Goal: Task Accomplishment & Management: Use online tool/utility

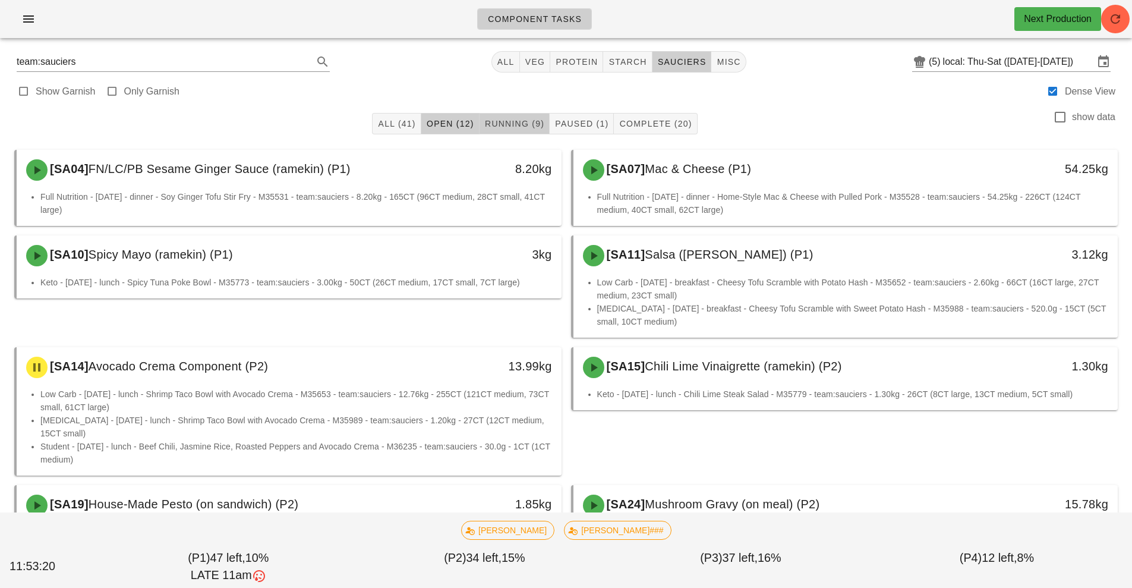
click at [518, 131] on button "Running (9)" at bounding box center [514, 123] width 70 height 21
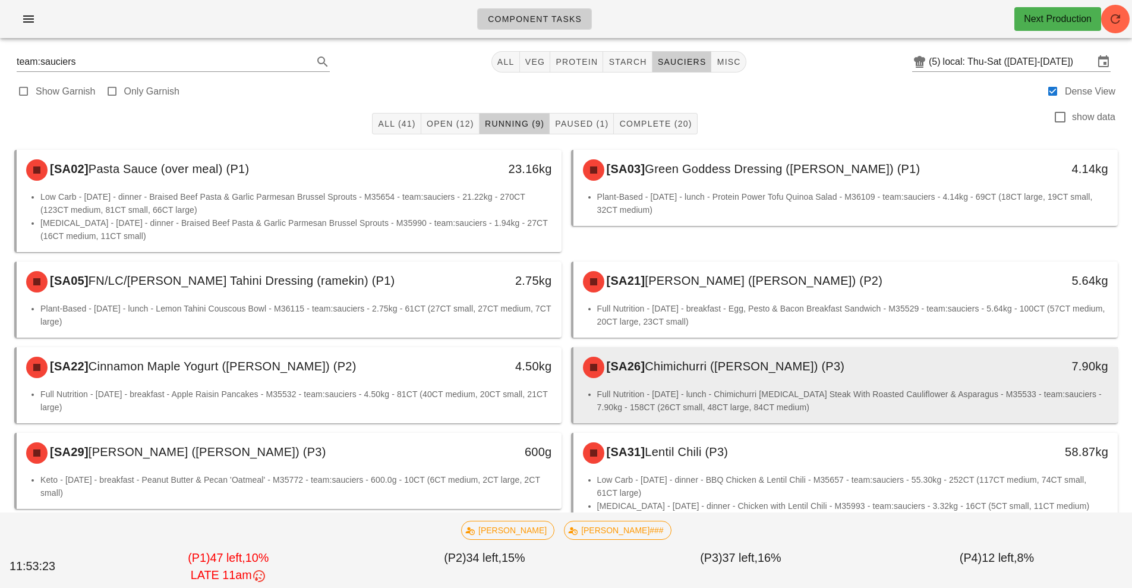
click at [652, 402] on li "Full Nutrition - Saturday - lunch - Chimichurri Flank Steak With Roasted Caulif…" at bounding box center [852, 400] width 511 height 26
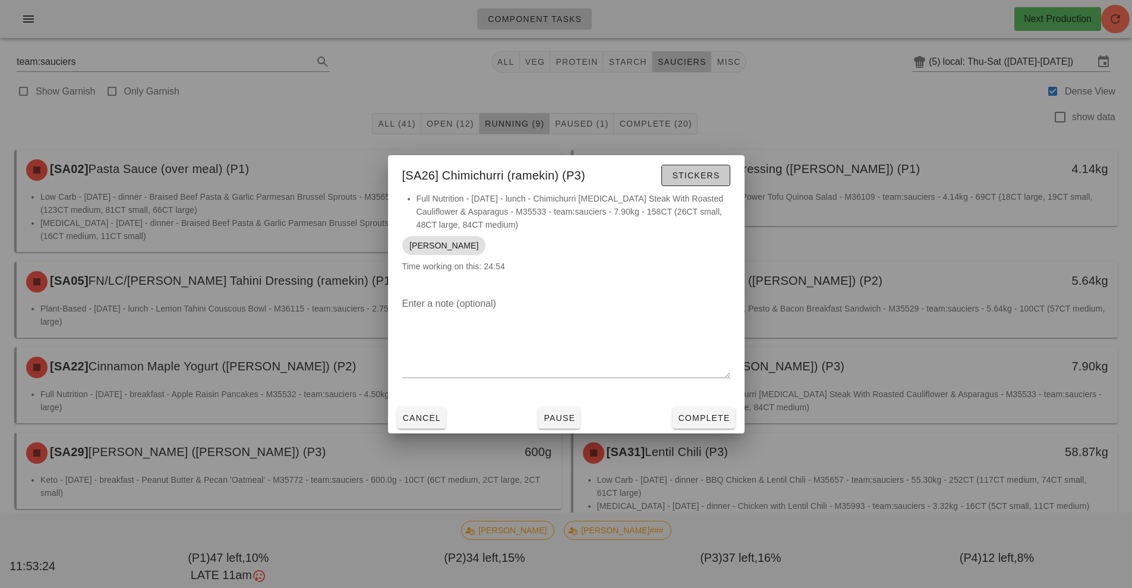
click at [699, 179] on span "Stickers" at bounding box center [695, 175] width 48 height 10
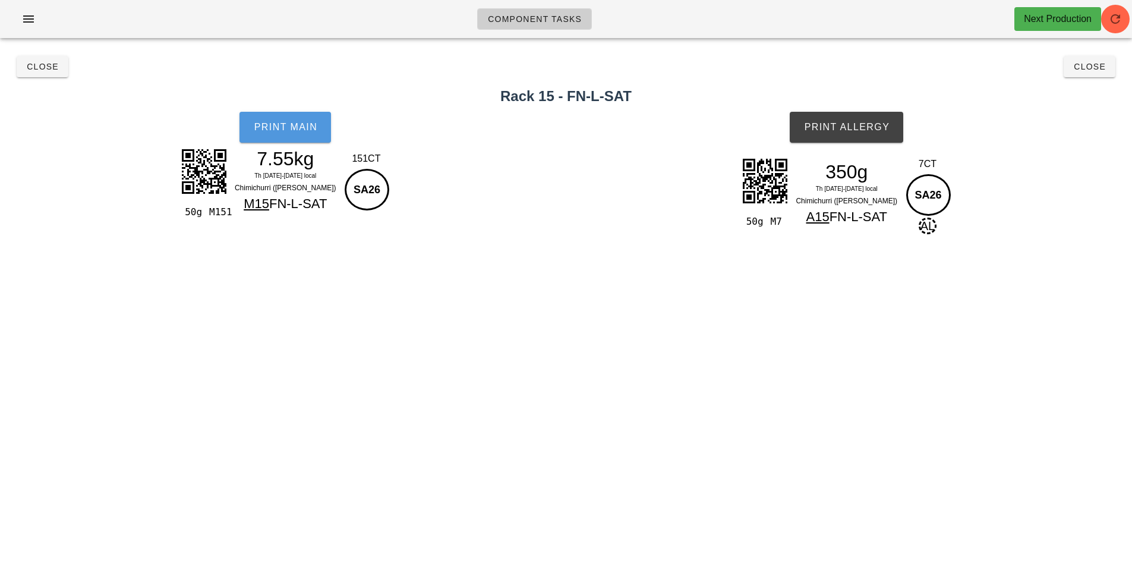
click at [299, 130] on span "Print Main" at bounding box center [285, 127] width 64 height 11
click at [874, 134] on button "Print Allergy" at bounding box center [846, 127] width 113 height 31
click at [1091, 70] on span "Close" at bounding box center [1089, 67] width 33 height 10
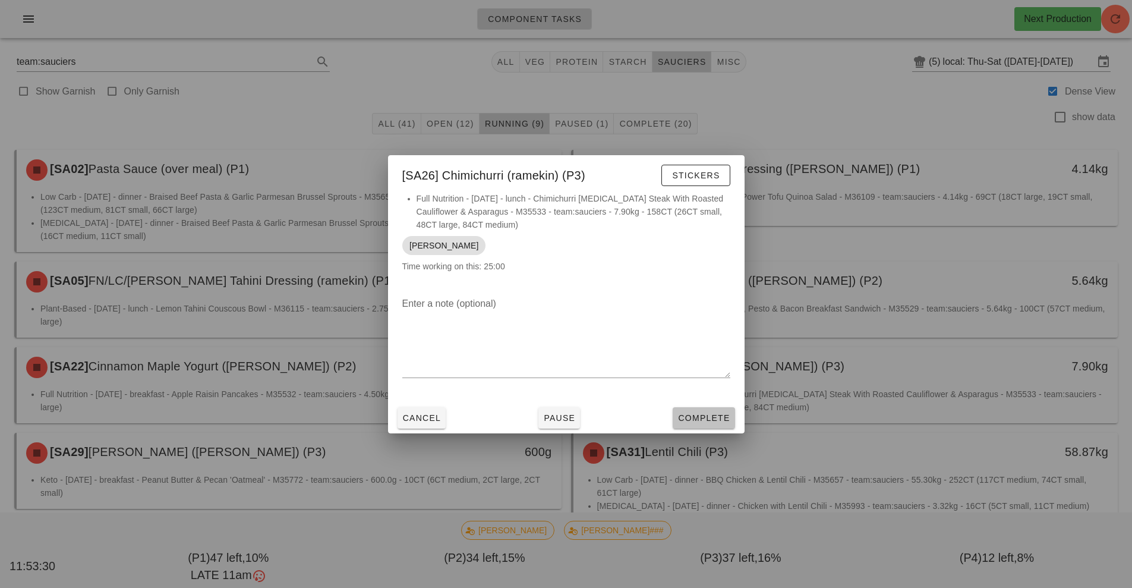
click at [717, 425] on button "Complete" at bounding box center [703, 417] width 62 height 21
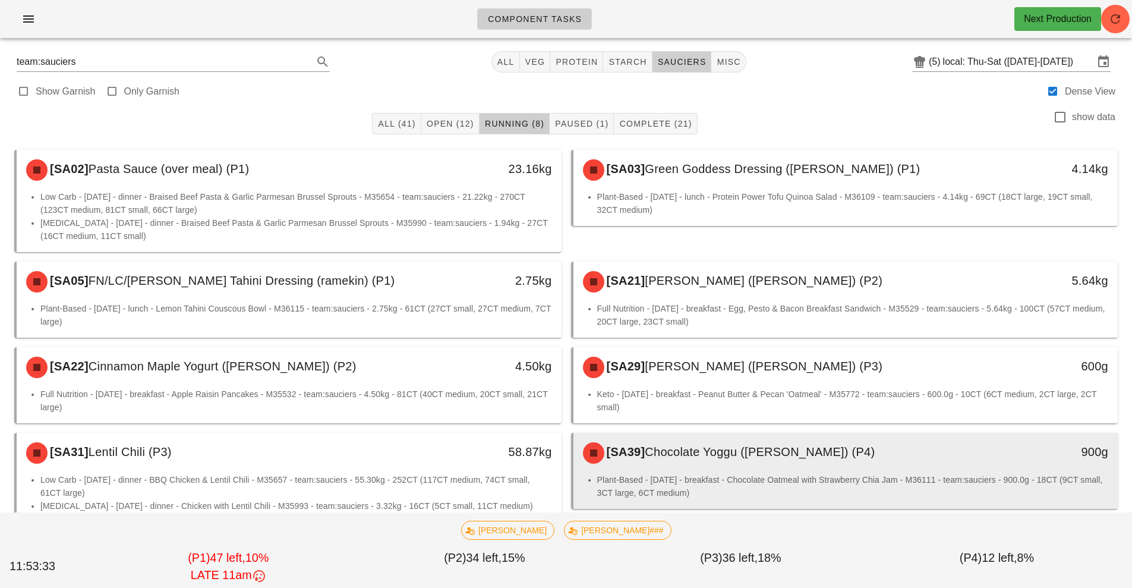
click at [709, 468] on div "[SA39] Chocolate Yoggu (ramekin) (P4)" at bounding box center [778, 453] width 405 height 36
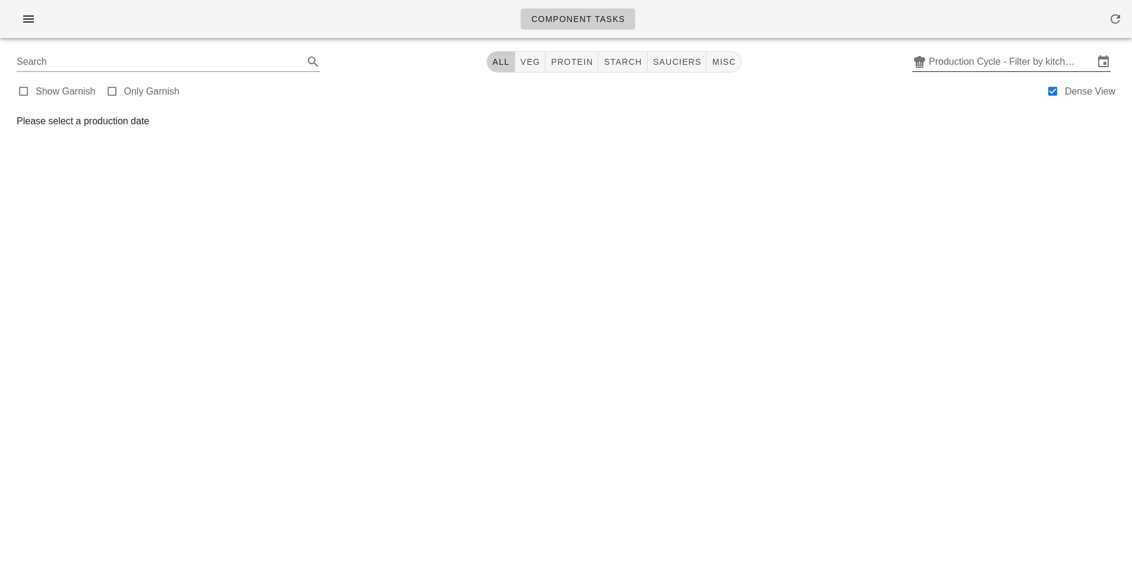
click at [1022, 67] on input "Production Cycle - Filter by kitchen production schedules" at bounding box center [1011, 61] width 165 height 19
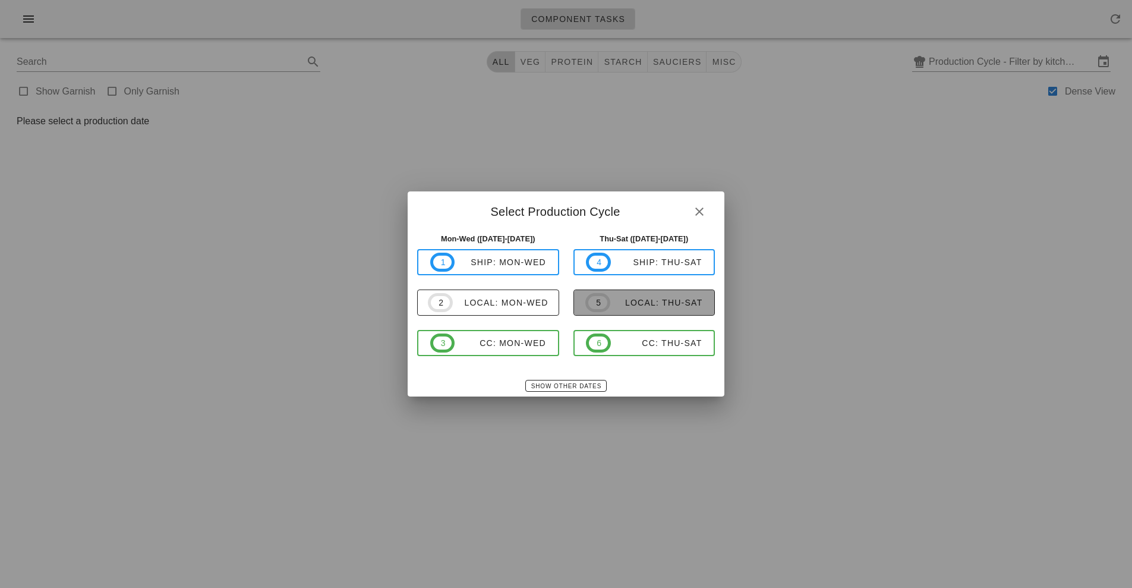
click at [652, 305] on div "local: Thu-Sat" at bounding box center [656, 303] width 93 height 10
type input "local: Thu-Sat ([DATE]-[DATE])"
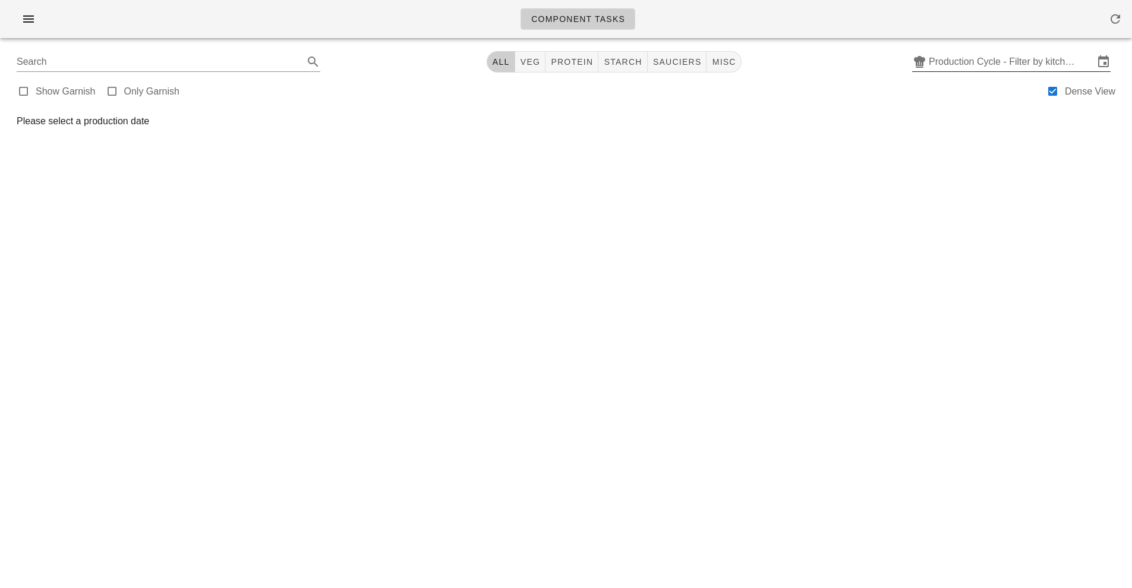
click at [980, 67] on input "Production Cycle - Filter by kitchen production schedules" at bounding box center [1011, 61] width 165 height 19
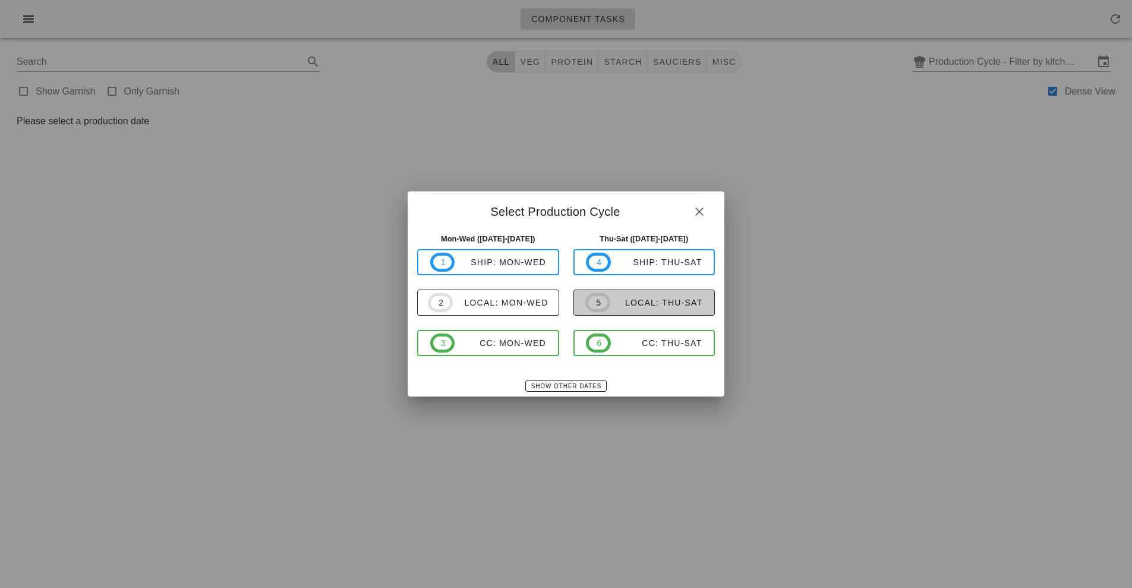
click at [680, 310] on span "5 local: Thu-Sat" at bounding box center [643, 302] width 117 height 19
type input "local: Thu-Sat ([DATE]-[DATE])"
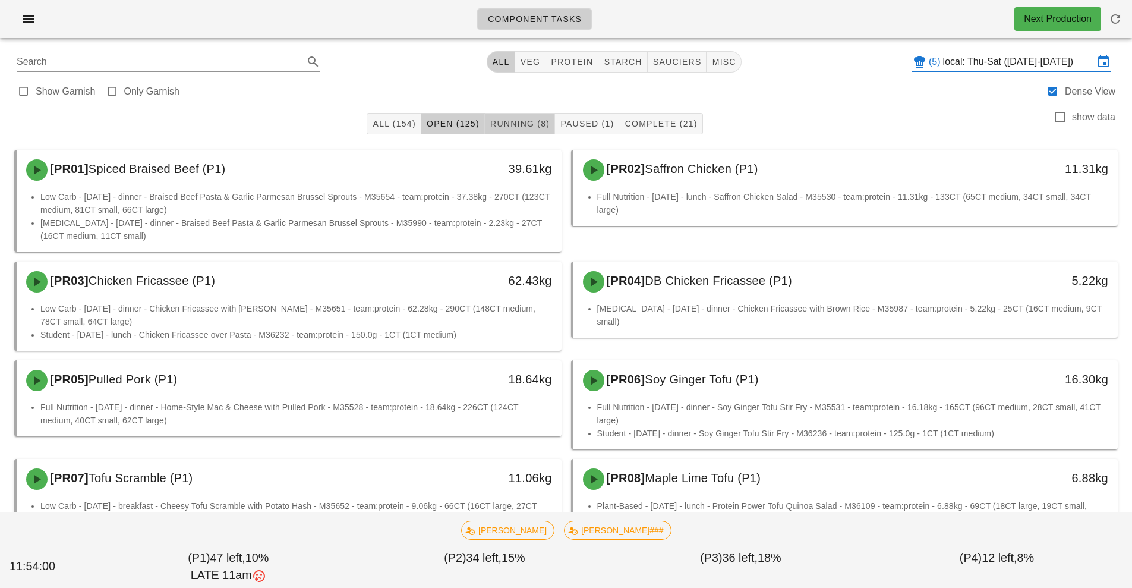
click at [520, 132] on button "Running (8)" at bounding box center [520, 123] width 70 height 21
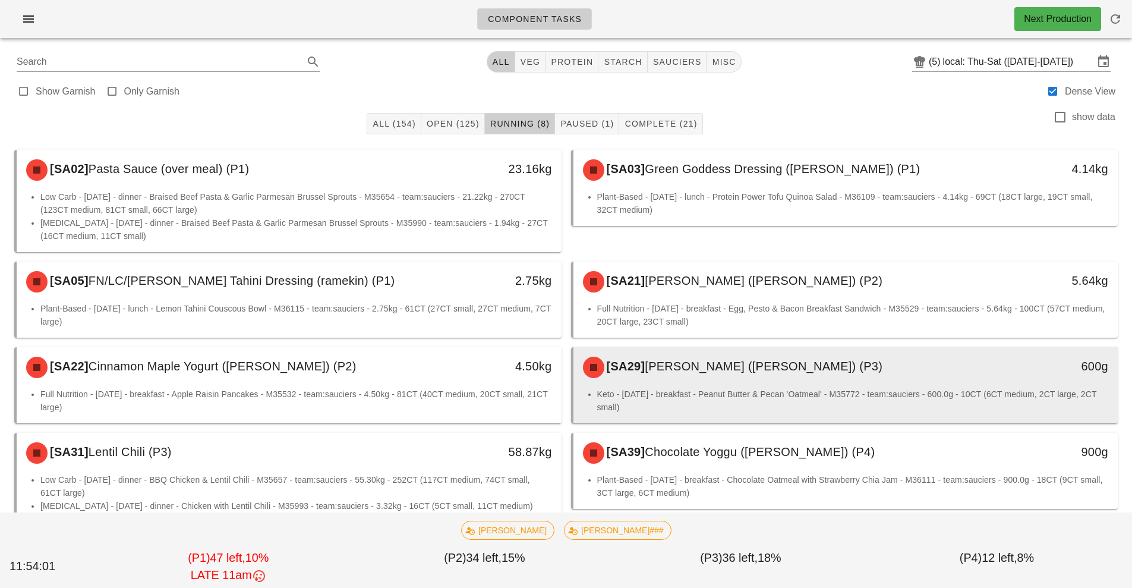
click at [703, 384] on div "[SA29] Cinnamon Yogurt (ramekin) (P3)" at bounding box center [778, 367] width 405 height 36
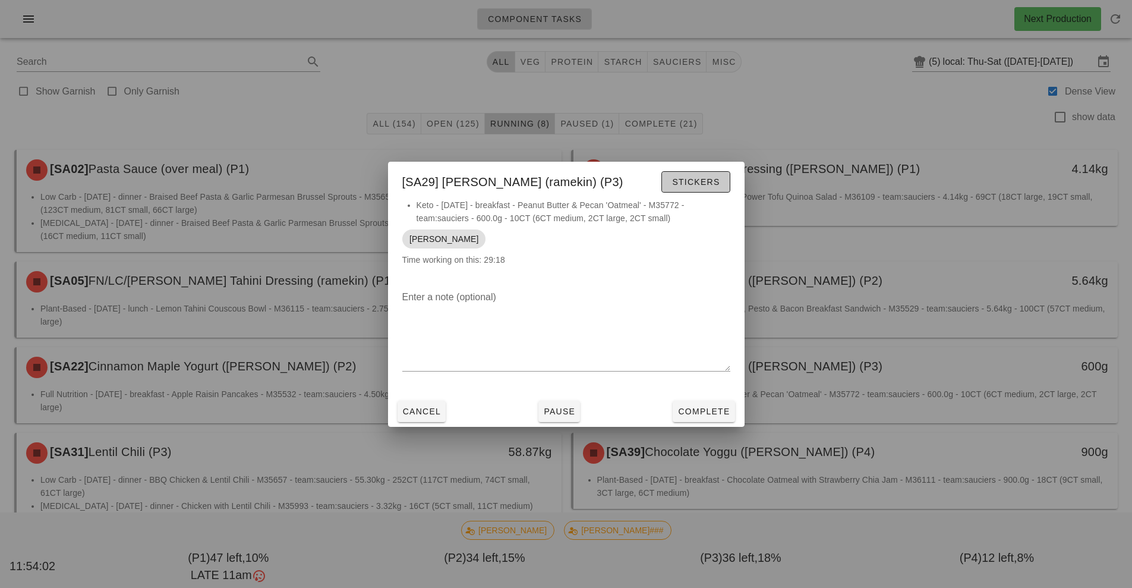
click at [694, 181] on span "Stickers" at bounding box center [695, 182] width 48 height 10
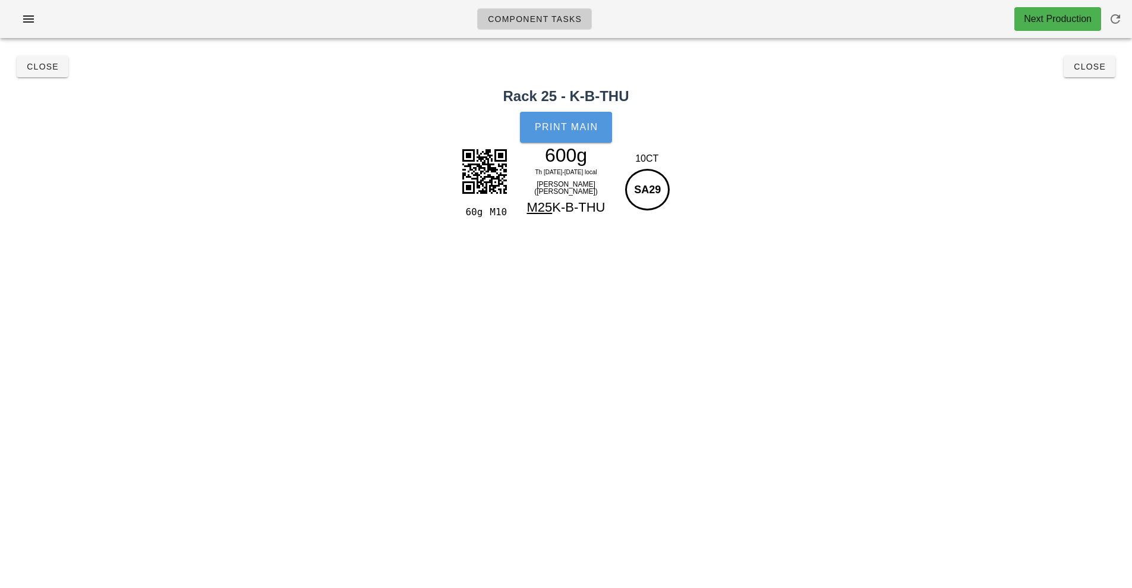
click at [530, 130] on button "Print Main" at bounding box center [565, 127] width 91 height 31
click at [1096, 67] on span "Close" at bounding box center [1089, 67] width 33 height 10
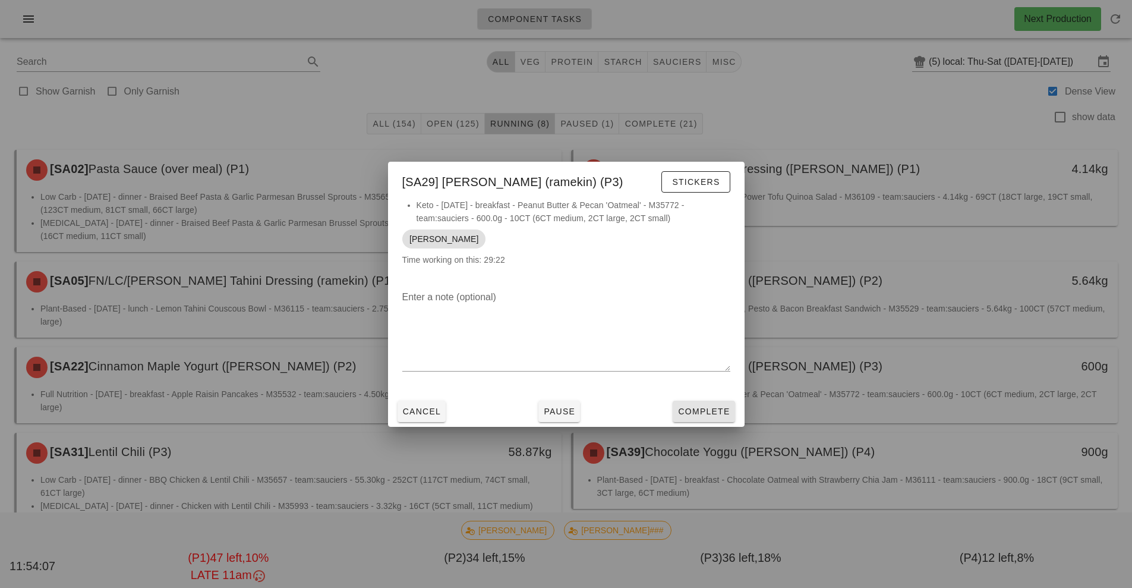
click at [716, 403] on button "Complete" at bounding box center [703, 410] width 62 height 21
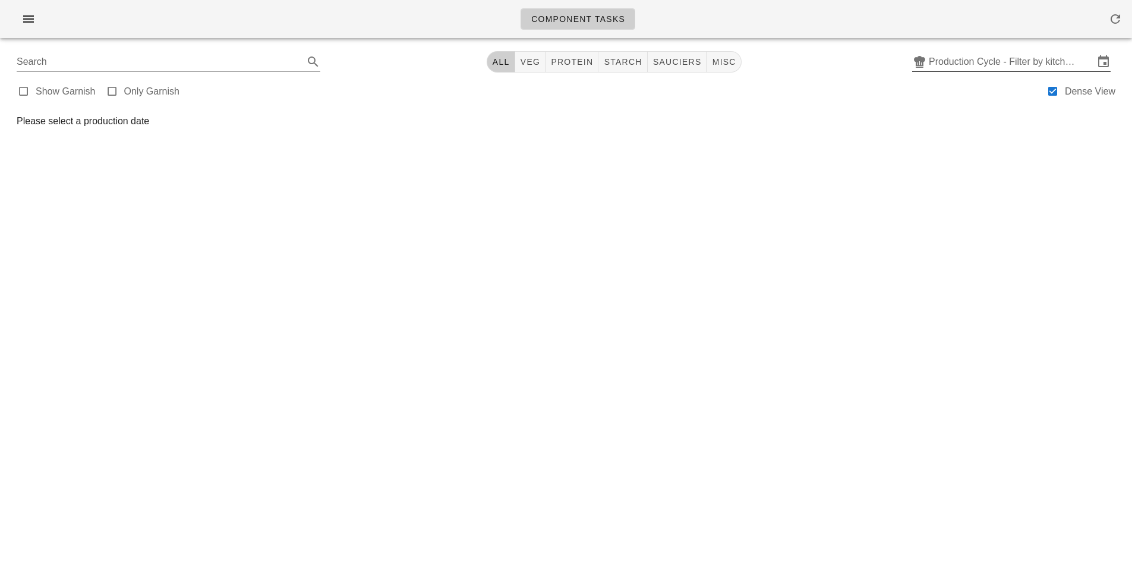
click at [970, 63] on input "Production Cycle - Filter by kitchen production schedules" at bounding box center [1011, 61] width 165 height 19
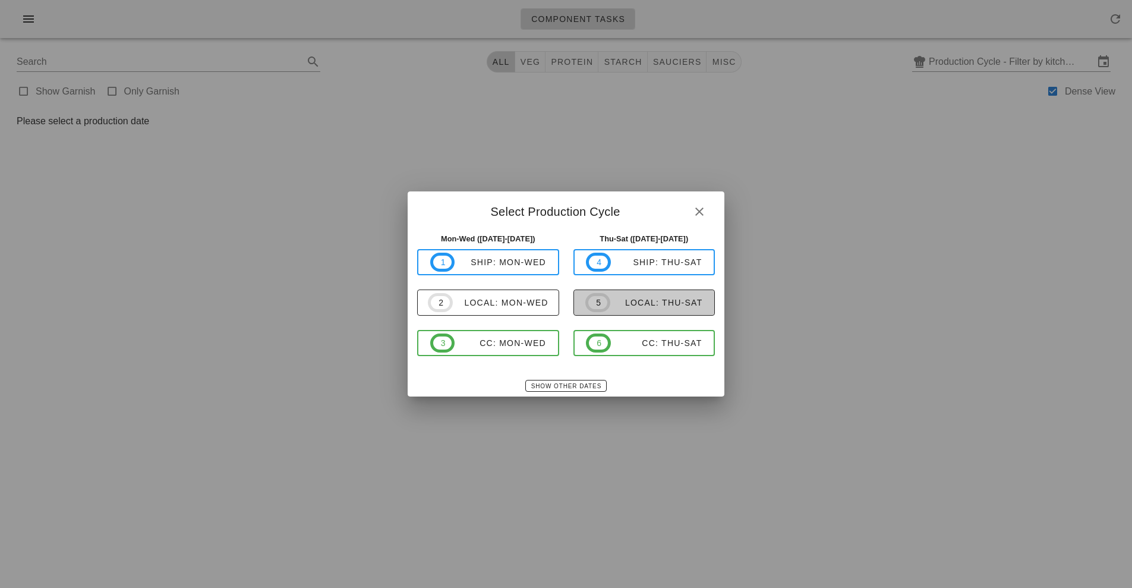
click at [680, 311] on span "5 local: Thu-Sat" at bounding box center [643, 302] width 117 height 19
type input "local: Thu-Sat ([DATE]-[DATE])"
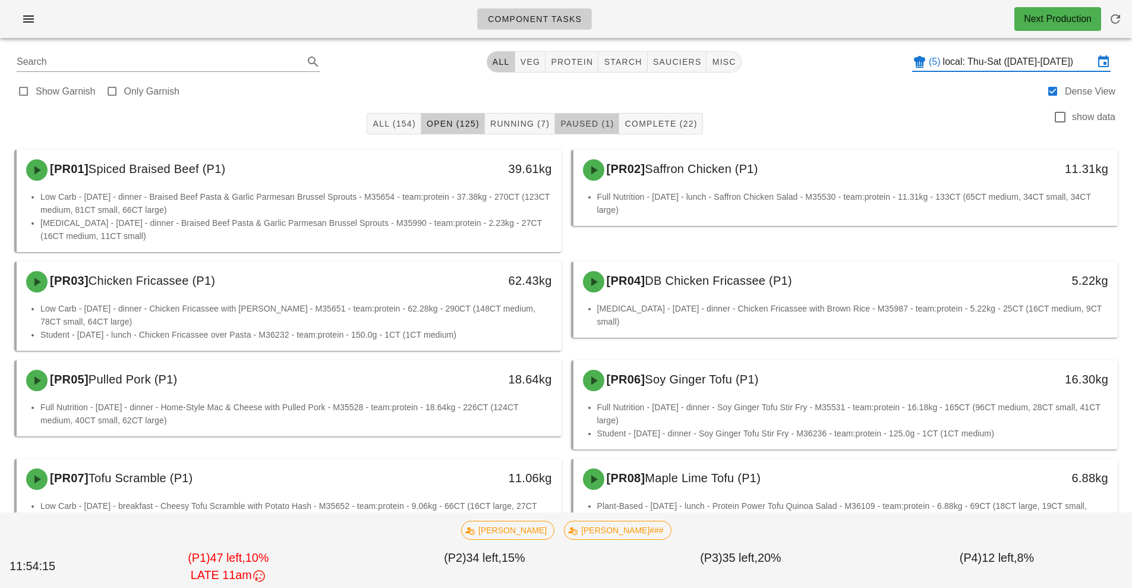
click at [596, 123] on span "Paused (1)" at bounding box center [587, 124] width 54 height 10
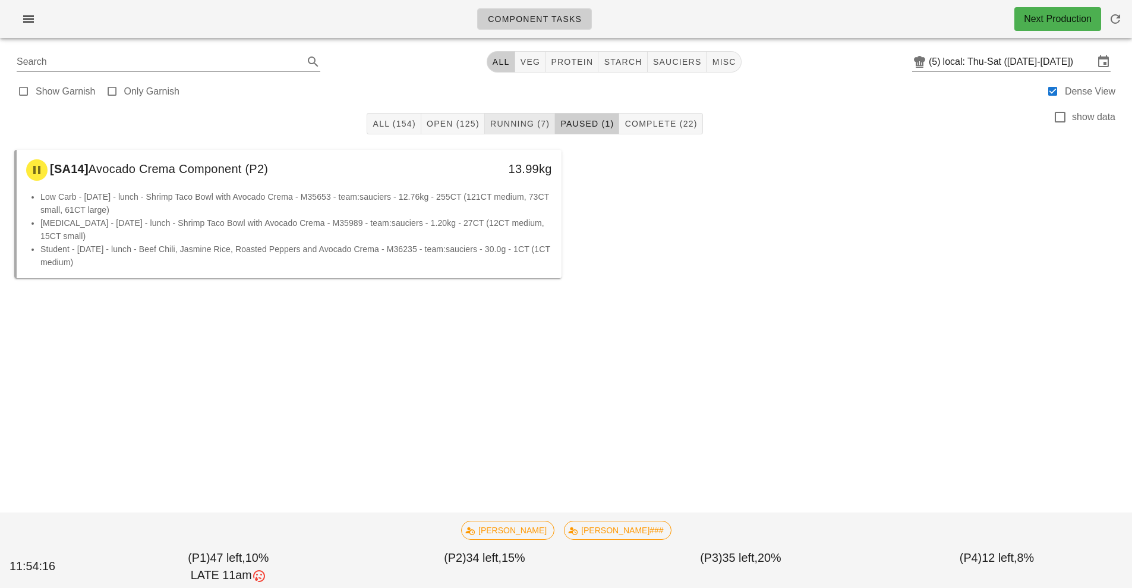
click at [519, 130] on button "Running (7)" at bounding box center [520, 123] width 70 height 21
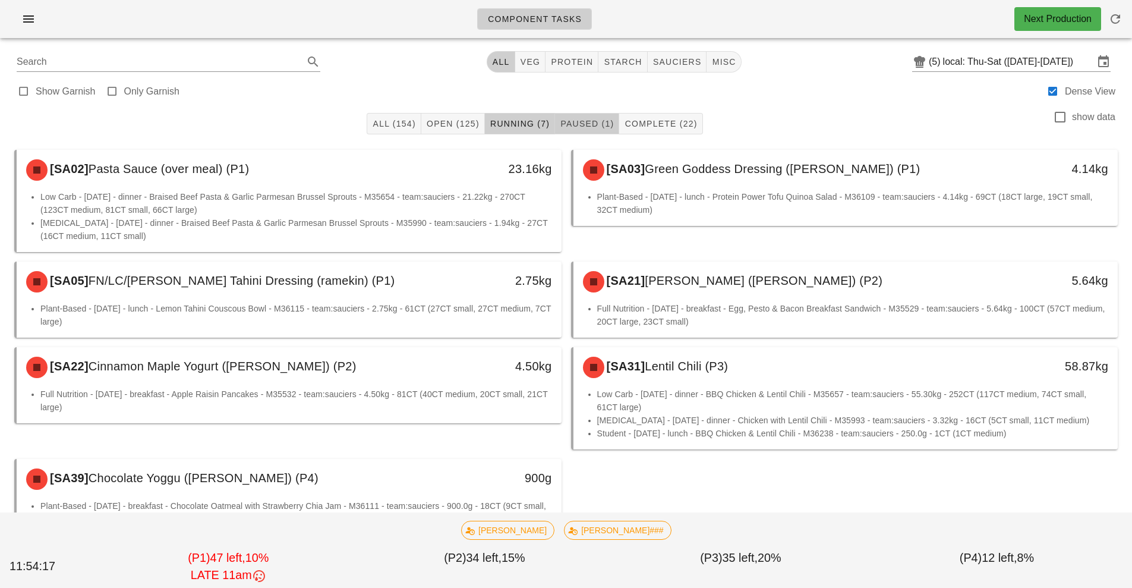
click at [602, 113] on button "Paused (1)" at bounding box center [587, 123] width 64 height 21
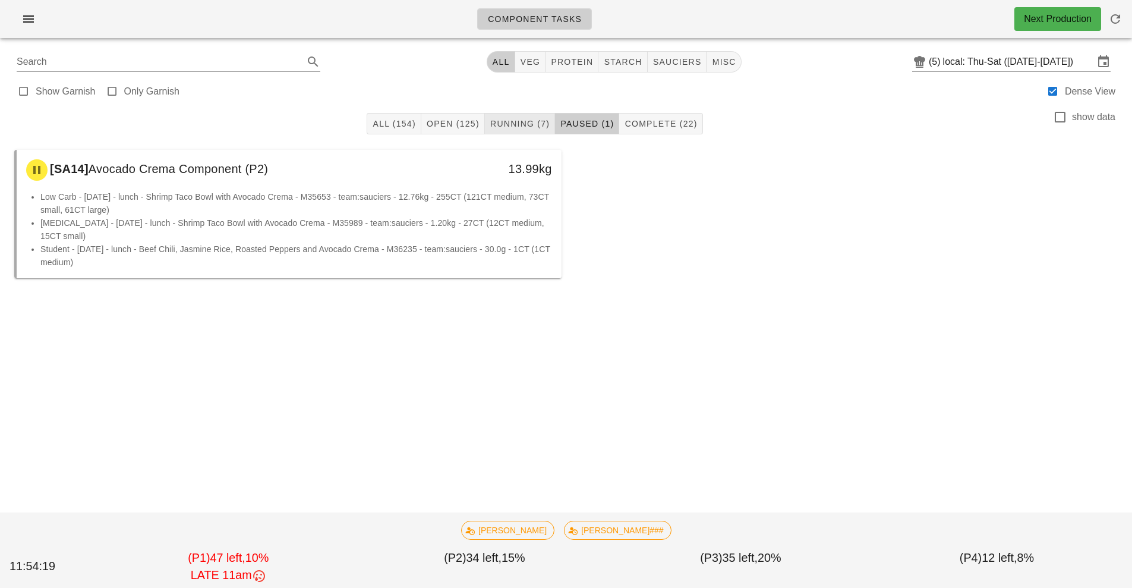
click at [517, 133] on button "Running (7)" at bounding box center [520, 123] width 70 height 21
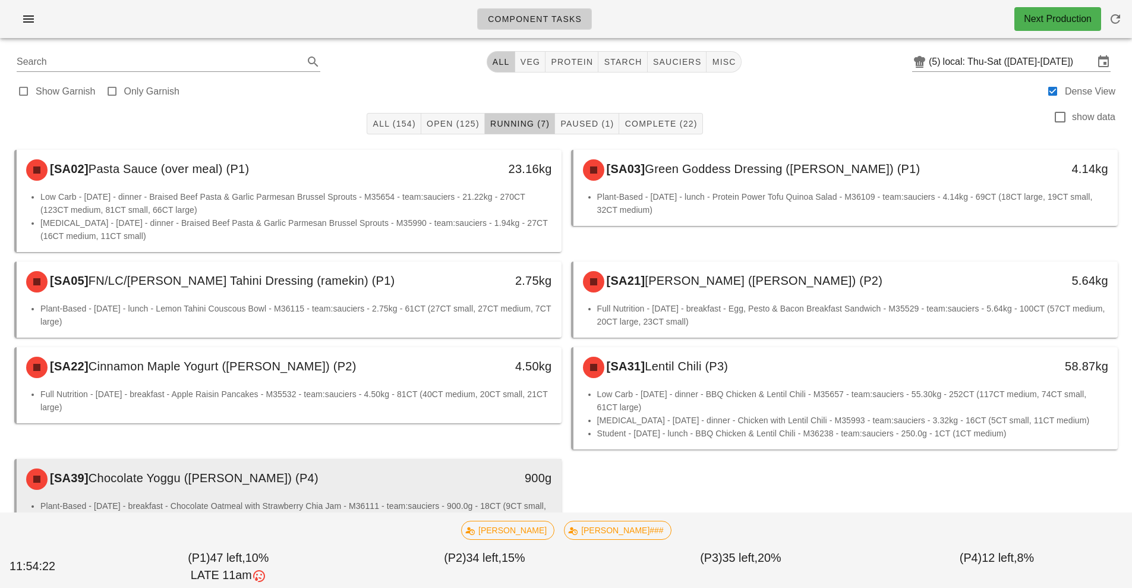
click at [473, 497] on div "[SA39] Chocolate Yoggu (ramekin) (P4) 900g" at bounding box center [289, 479] width 545 height 40
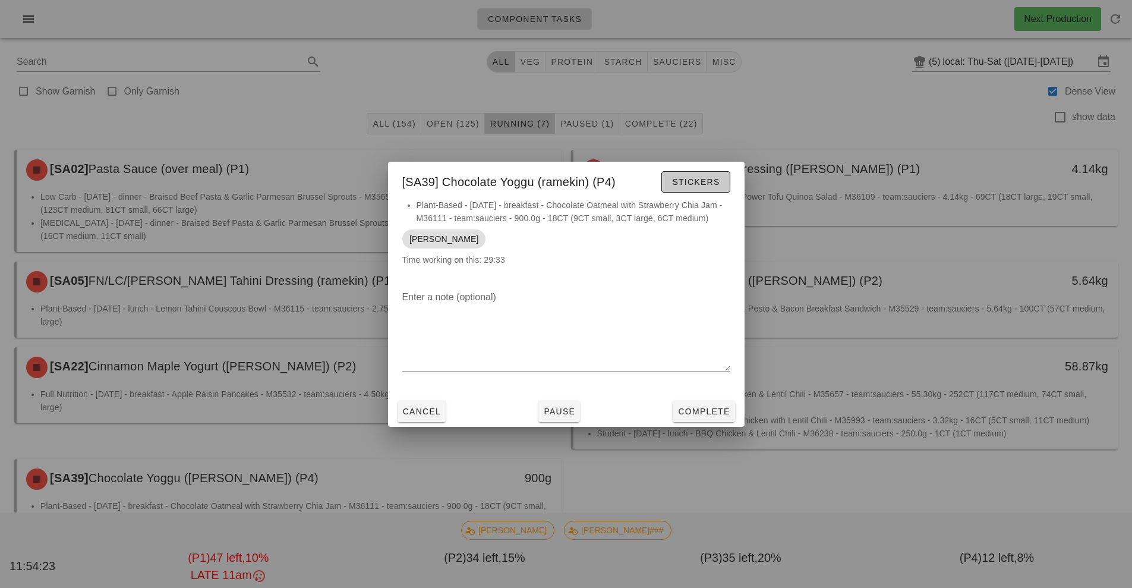
click at [704, 182] on span "Stickers" at bounding box center [695, 182] width 48 height 10
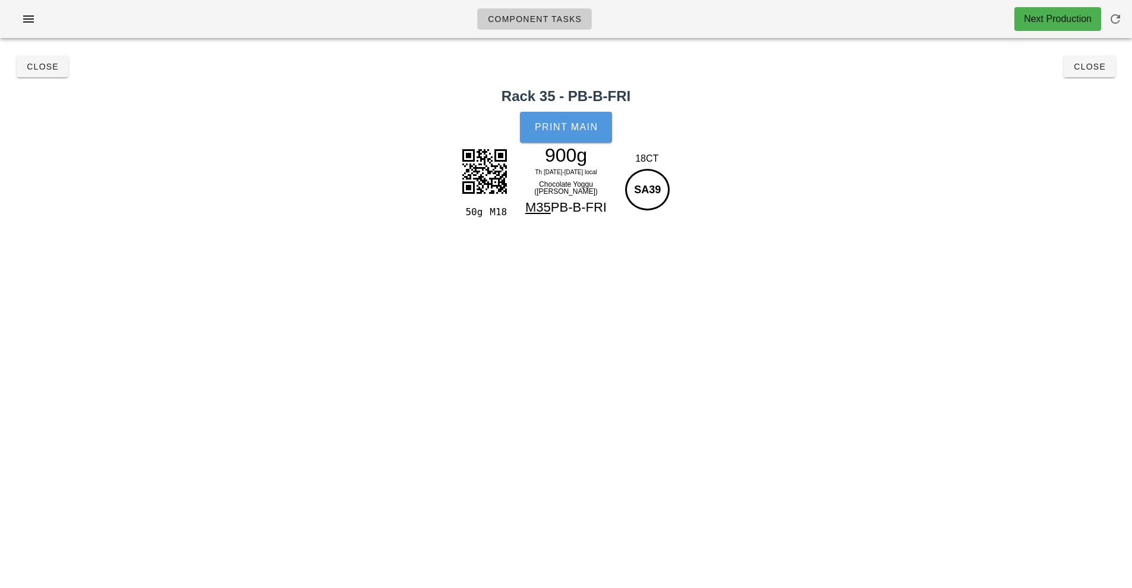
click at [586, 122] on span "Print Main" at bounding box center [566, 127] width 64 height 11
click at [1094, 67] on span "Close" at bounding box center [1089, 67] width 33 height 10
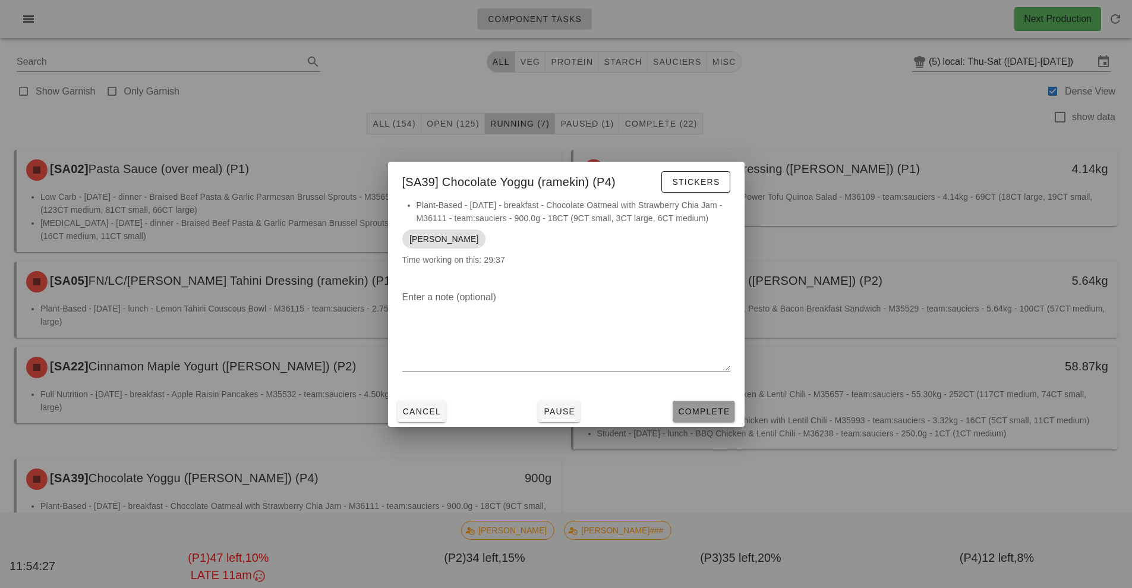
click at [722, 418] on button "Complete" at bounding box center [703, 410] width 62 height 21
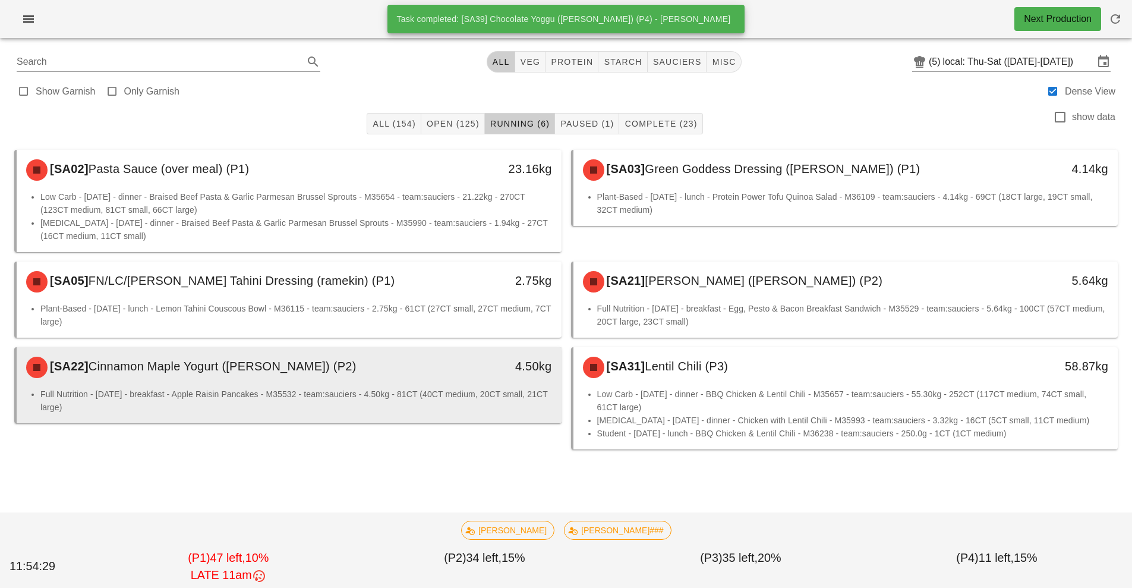
click at [383, 393] on li "Full Nutrition - Saturday - breakfast - Apple Raisin Pancakes - M35532 - team:s…" at bounding box center [295, 400] width 511 height 26
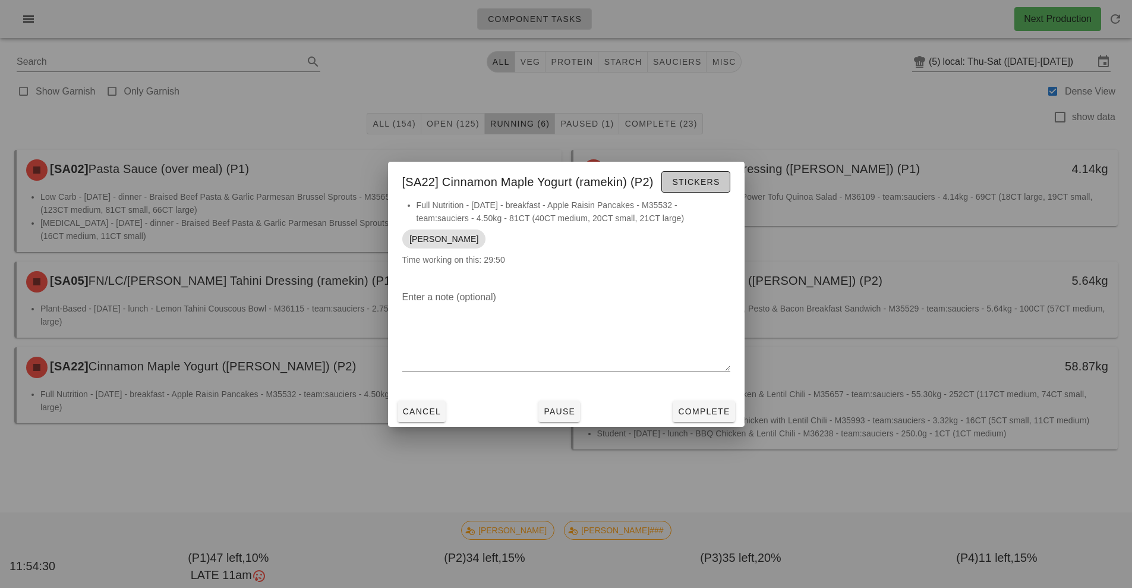
click at [703, 188] on button "Stickers" at bounding box center [695, 181] width 68 height 21
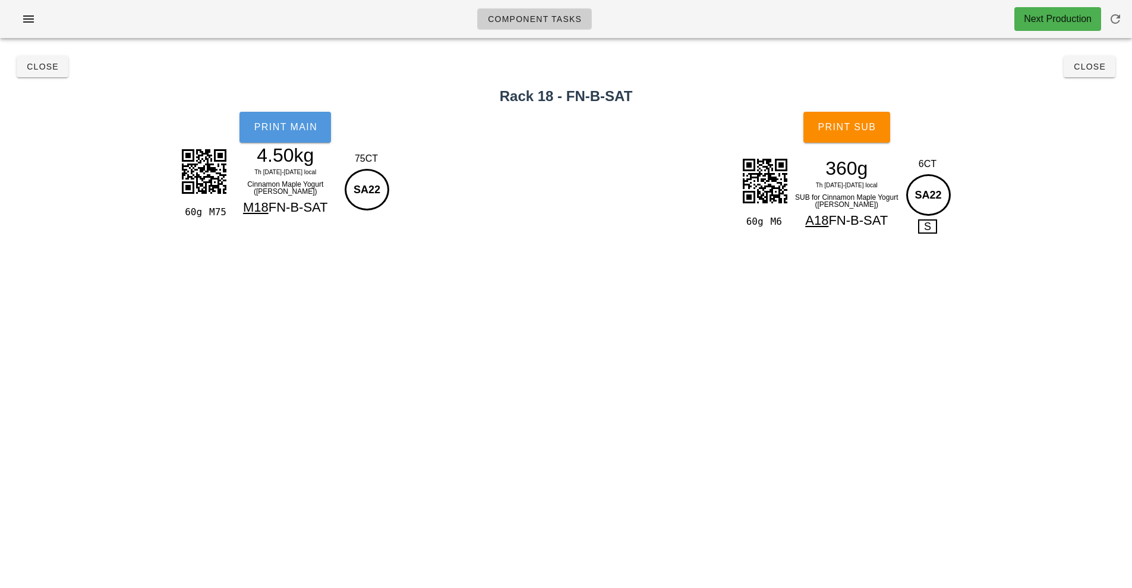
click at [295, 125] on span "Print Main" at bounding box center [285, 127] width 64 height 11
click at [846, 128] on span "Print Sub" at bounding box center [846, 127] width 59 height 11
click at [1089, 74] on button "Close" at bounding box center [1089, 66] width 52 height 21
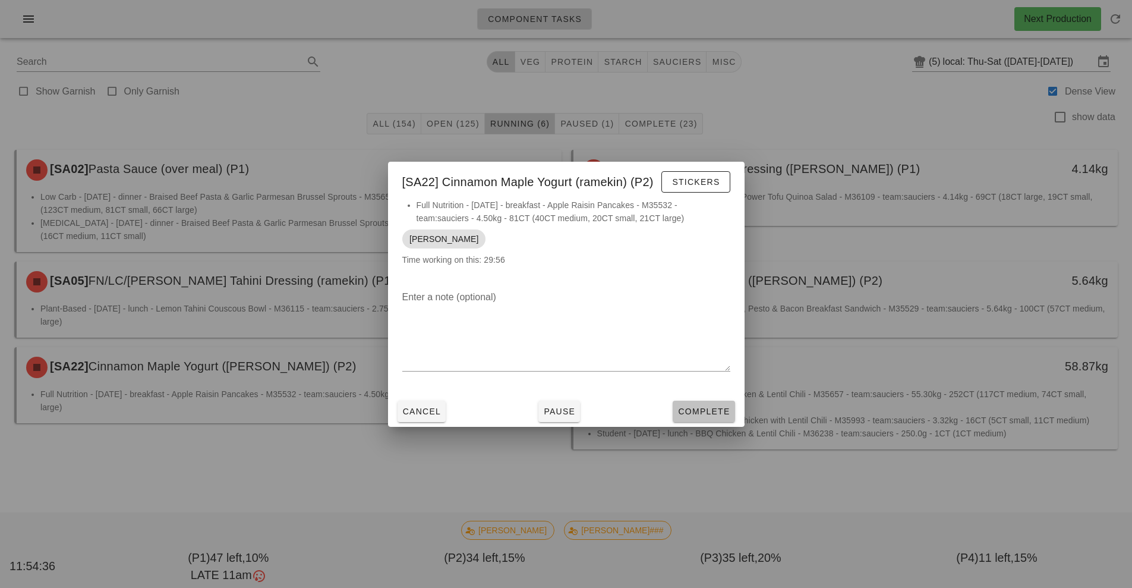
click at [714, 419] on button "Complete" at bounding box center [703, 410] width 62 height 21
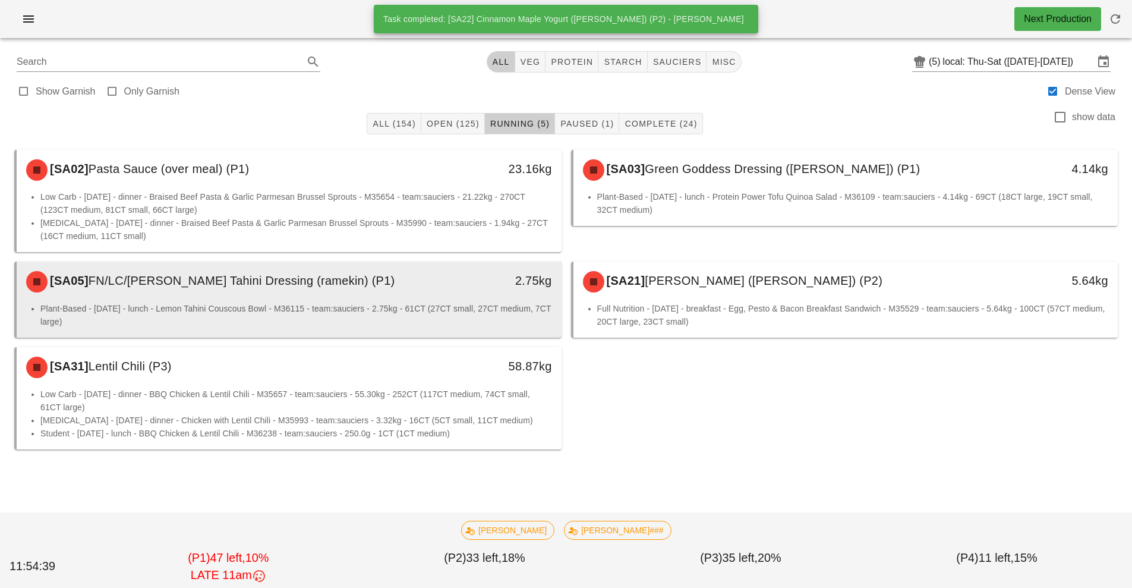
click at [410, 299] on div "[SA05] FN/LC/PB Lemon Tahini Dressing (ramekin) (P1)" at bounding box center [221, 282] width 405 height 36
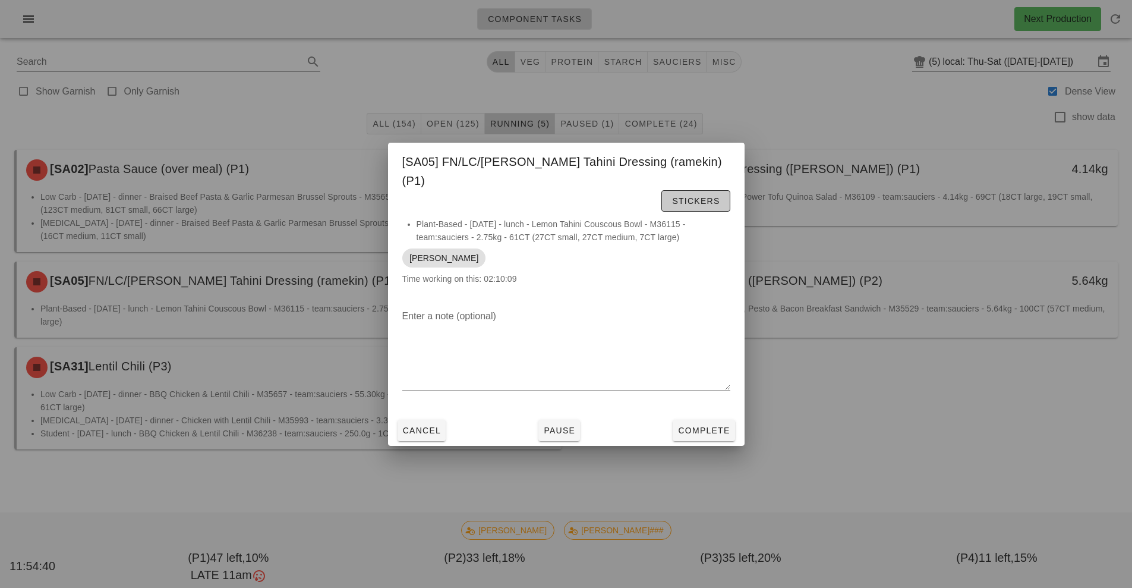
click at [661, 200] on button "Stickers" at bounding box center [695, 200] width 68 height 21
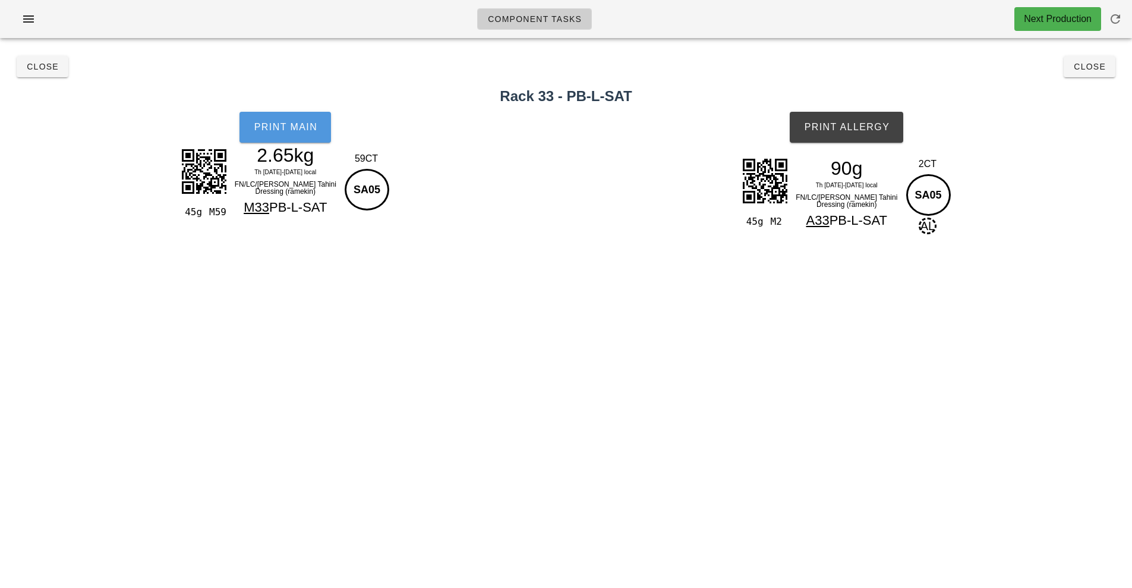
click at [312, 141] on button "Print Main" at bounding box center [284, 127] width 91 height 31
click at [857, 140] on button "Print Allergy" at bounding box center [846, 127] width 113 height 31
click at [1088, 77] on button "Close" at bounding box center [1089, 66] width 52 height 21
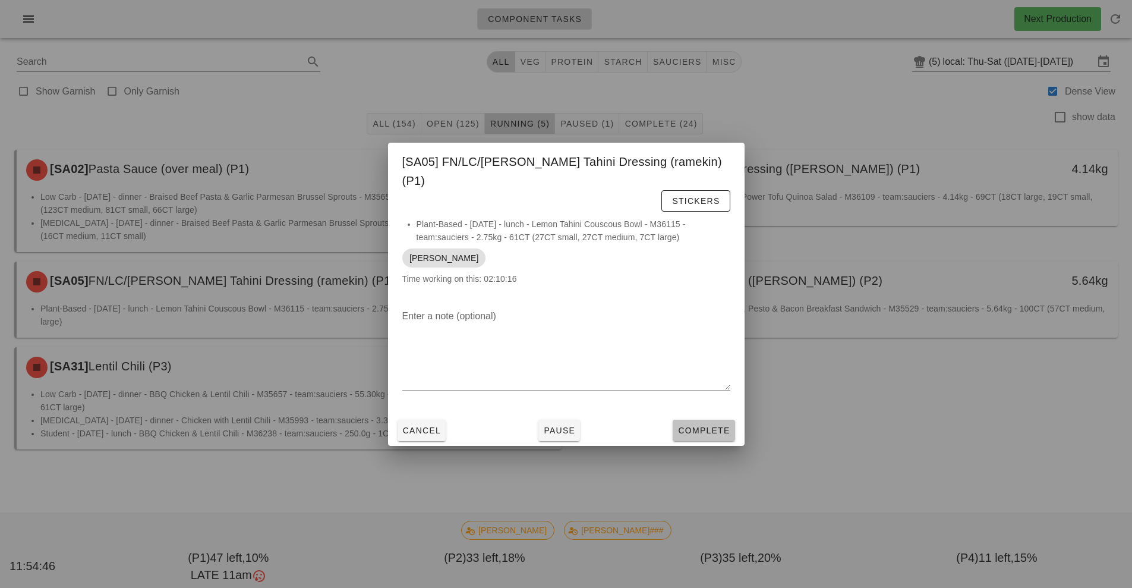
click at [731, 419] on button "Complete" at bounding box center [703, 429] width 62 height 21
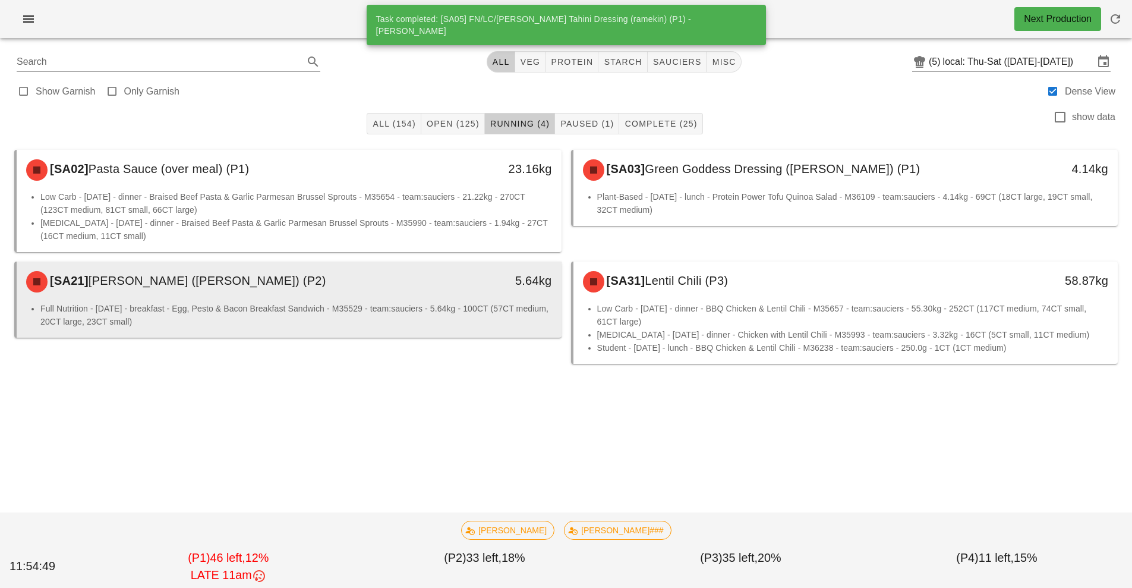
click at [419, 294] on div "[SA21] Herb Yogurt (ramekin) (P2)" at bounding box center [221, 282] width 405 height 36
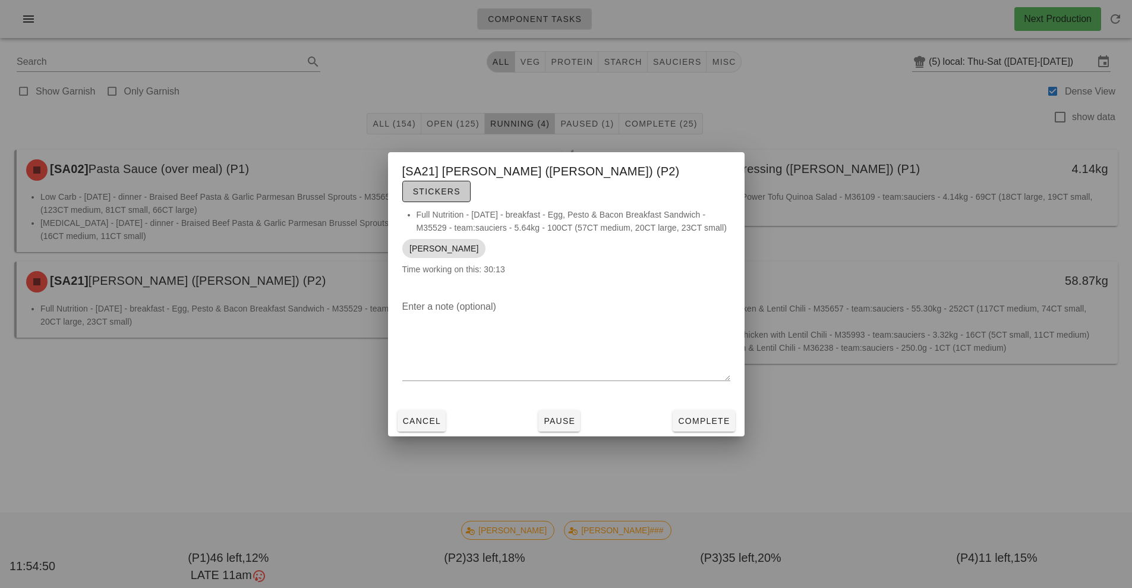
click at [460, 187] on span "Stickers" at bounding box center [436, 192] width 48 height 10
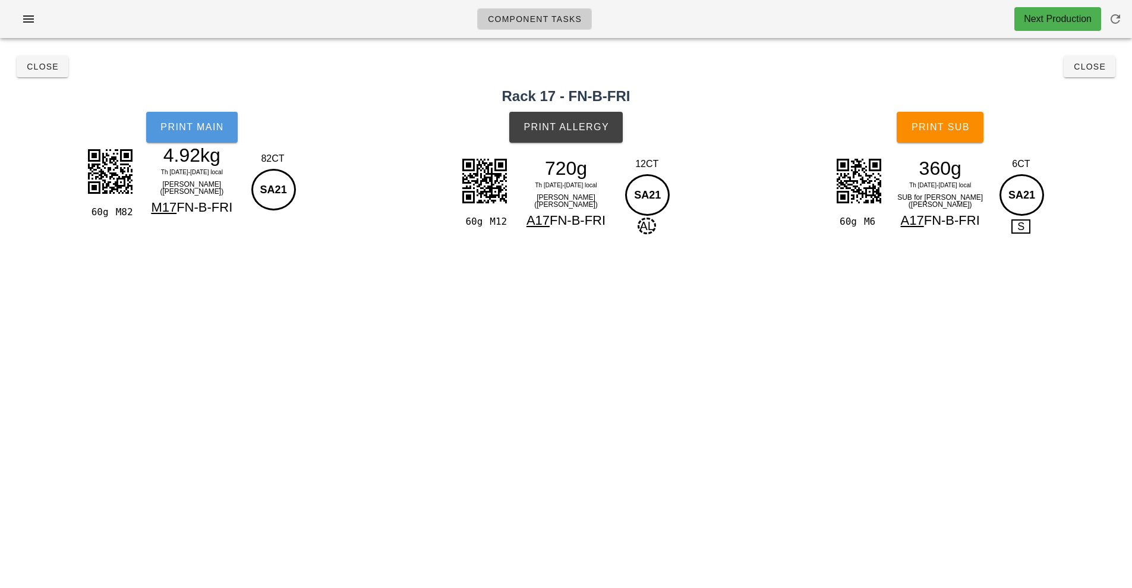
click at [209, 136] on button "Print Main" at bounding box center [191, 127] width 91 height 31
click at [561, 130] on span "Print Allergy" at bounding box center [566, 127] width 86 height 11
click at [939, 134] on button "Print Sub" at bounding box center [939, 127] width 87 height 31
click at [1095, 67] on span "Close" at bounding box center [1089, 67] width 33 height 10
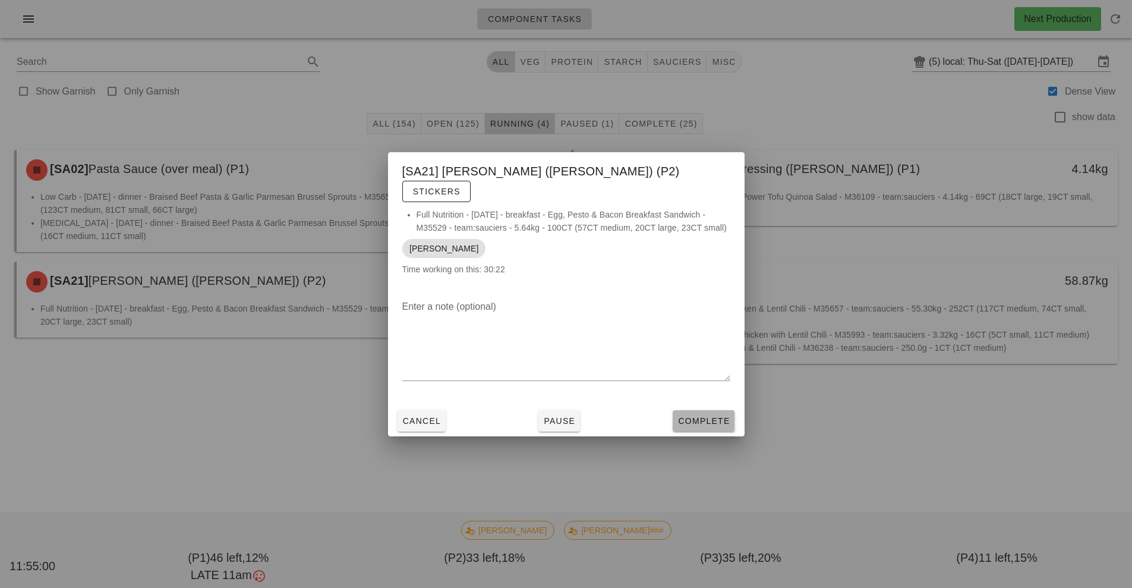
click at [717, 416] on span "Complete" at bounding box center [703, 421] width 52 height 10
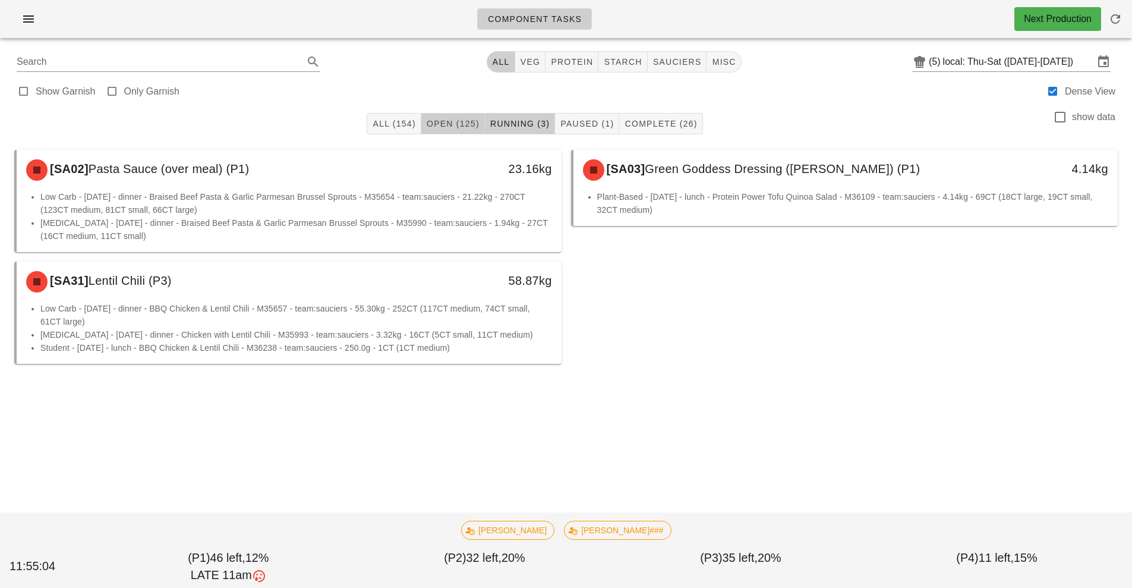
click at [456, 120] on span "Open (125)" at bounding box center [452, 124] width 53 height 10
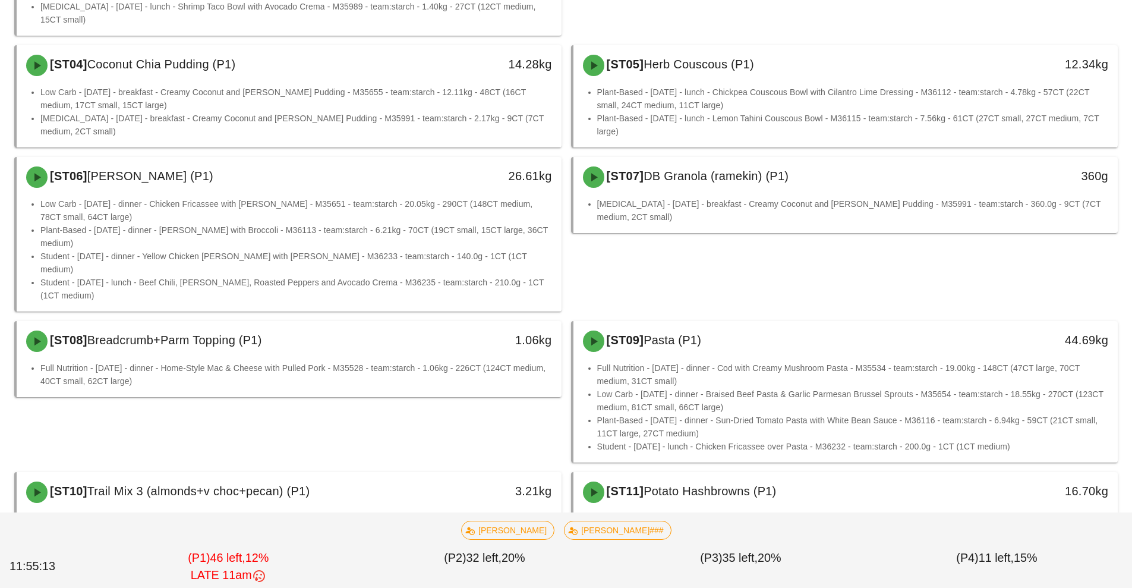
scroll to position [964, 0]
